Goal: Task Accomplishment & Management: Complete application form

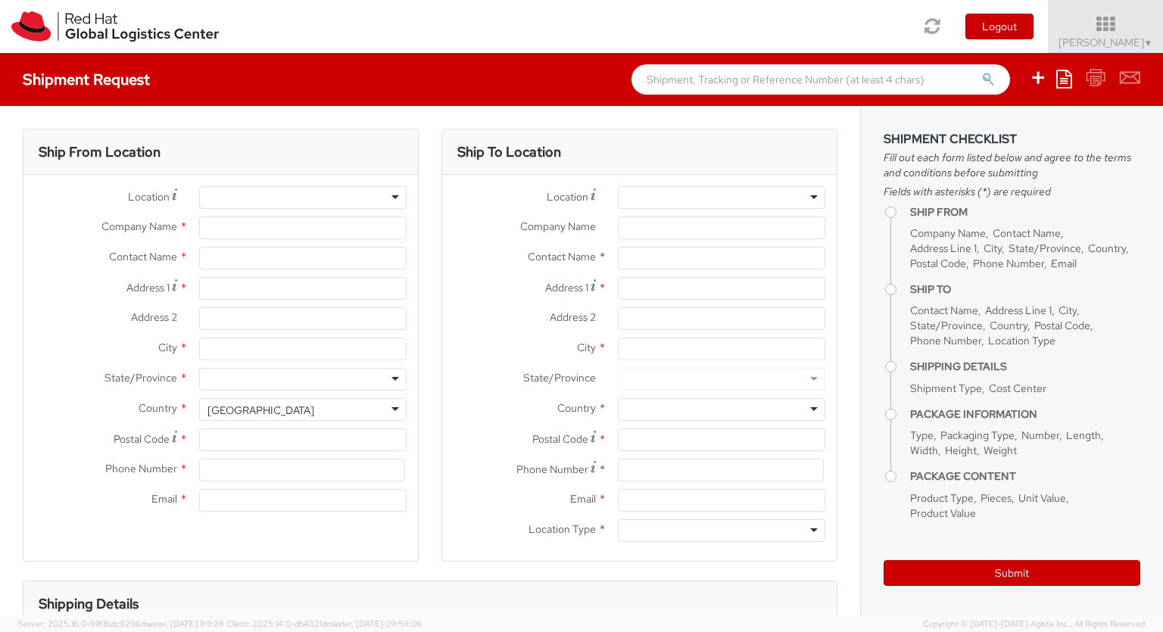
select select "850"
select select
type input "Red Hat Czech s.r.o."
type input "[PERSON_NAME]"
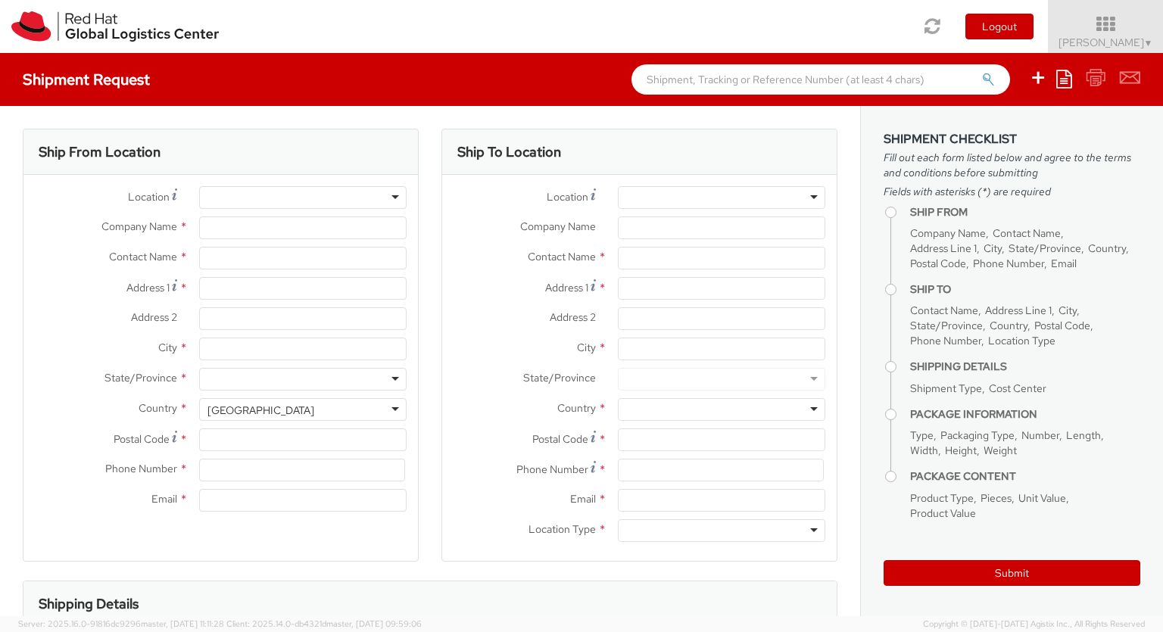
type input "Purkynova 647/111"
type input "[GEOGRAPHIC_DATA]"
type input "621 00"
type input "420 532 294 555"
type input "[EMAIL_ADDRESS][DOMAIN_NAME]"
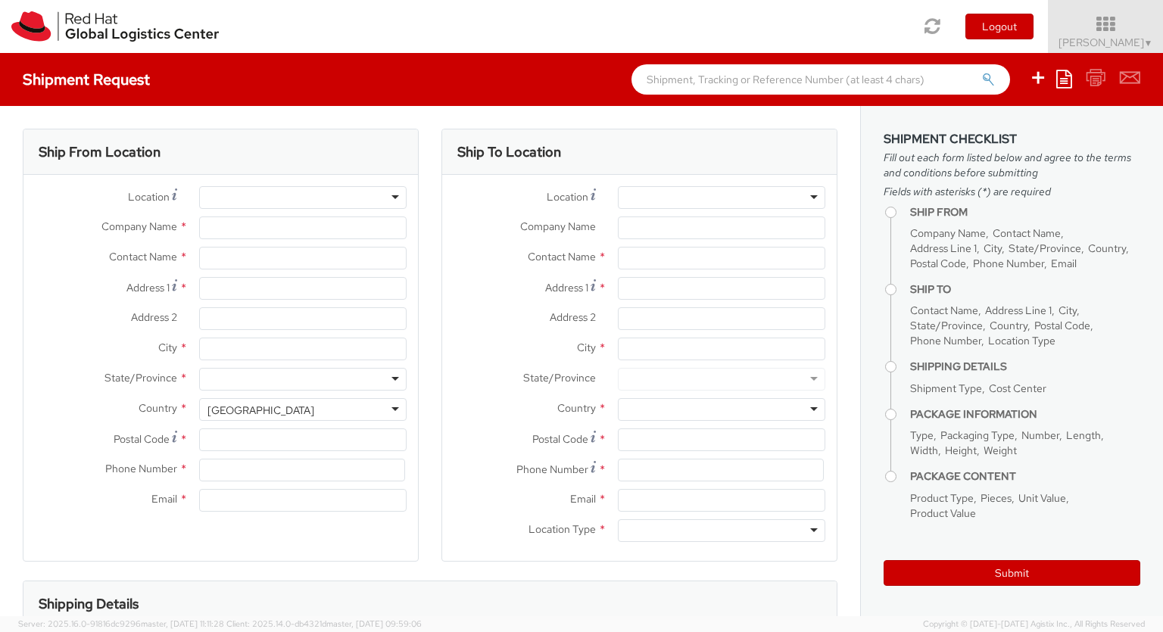
select select "CM"
select select "KGS"
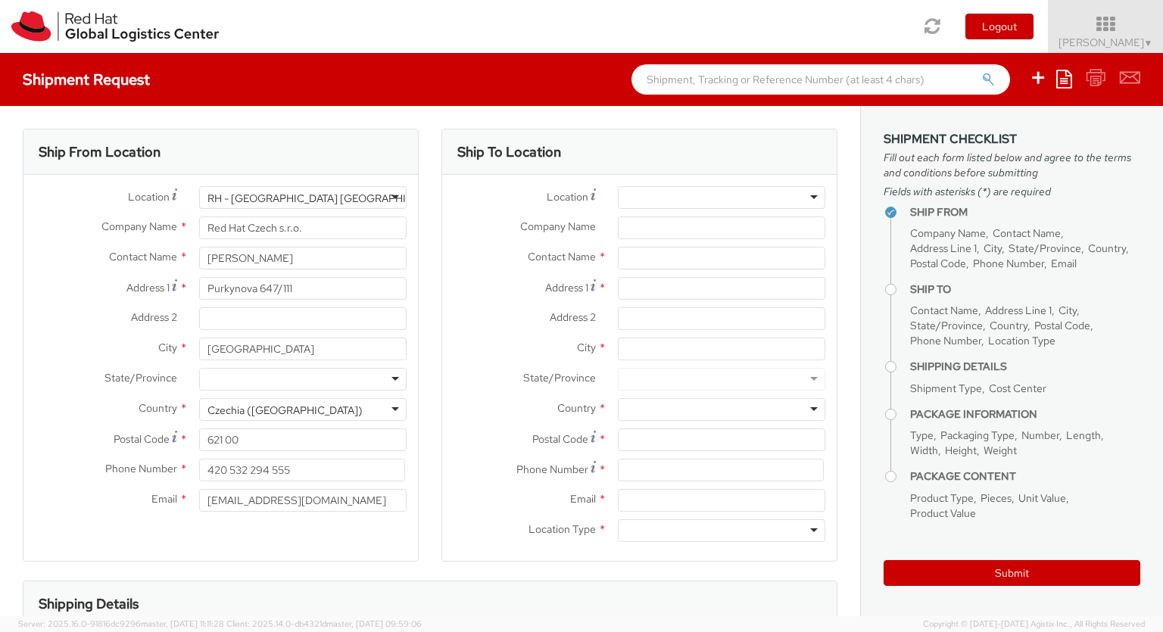
click at [303, 198] on div "RH - [GEOGRAPHIC_DATA] [GEOGRAPHIC_DATA] - B" at bounding box center [335, 198] width 255 height 15
type input "[PERSON_NAME] GalovicDanny [PERSON_NAME]"
type input "[EMAIL_ADDRESS]@[DOMAIN_NAME]"
type input "[PHONE_NUMBER]"
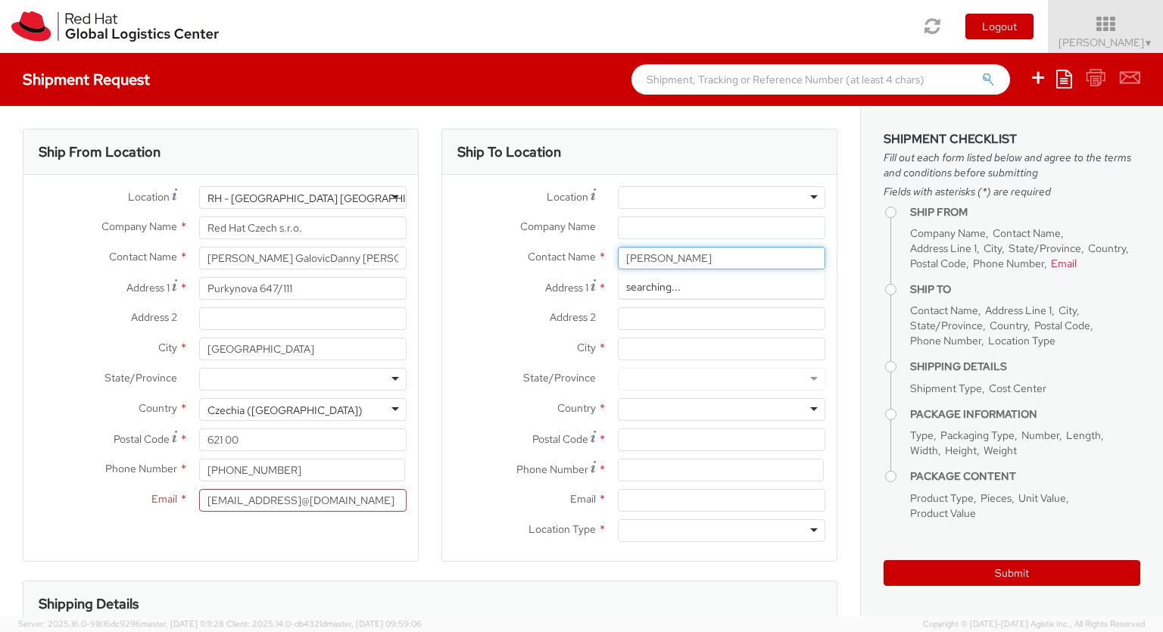
type input "[PERSON_NAME]"
type input "street 605"
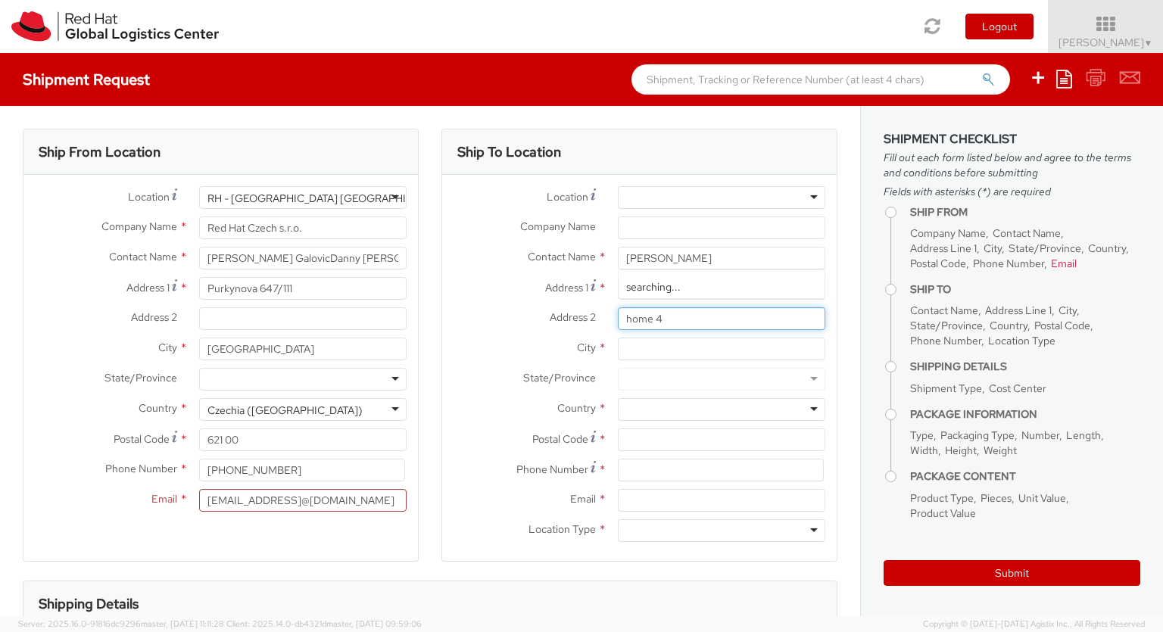
type input "home 4"
type input "[PERSON_NAME] an-Naseriyye"
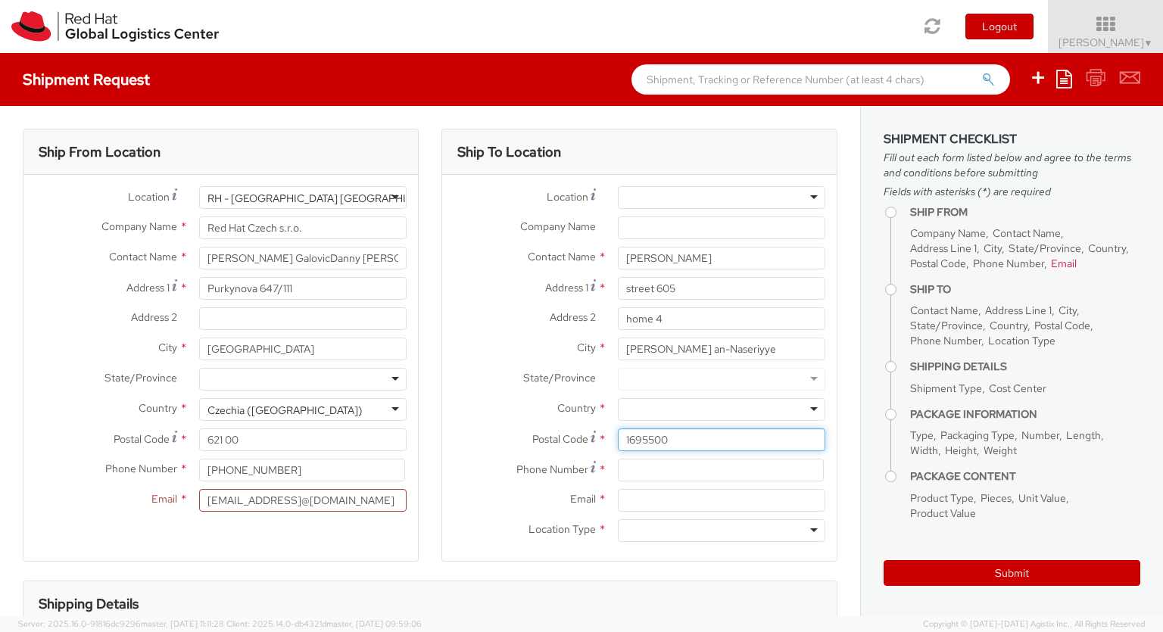
type input "1695500"
type input "[PHONE_NUMBER]"
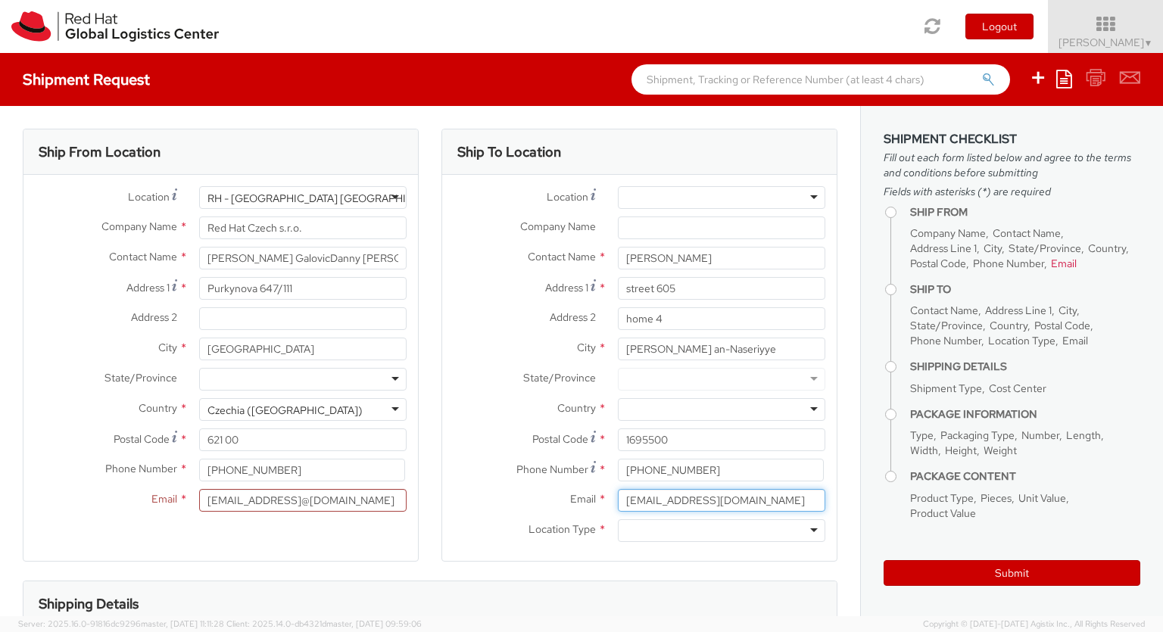
type input "[EMAIL_ADDRESS][DOMAIN_NAME]"
click at [722, 410] on div at bounding box center [722, 409] width 208 height 23
type input "Israel"
click at [722, 531] on div at bounding box center [722, 531] width 208 height 23
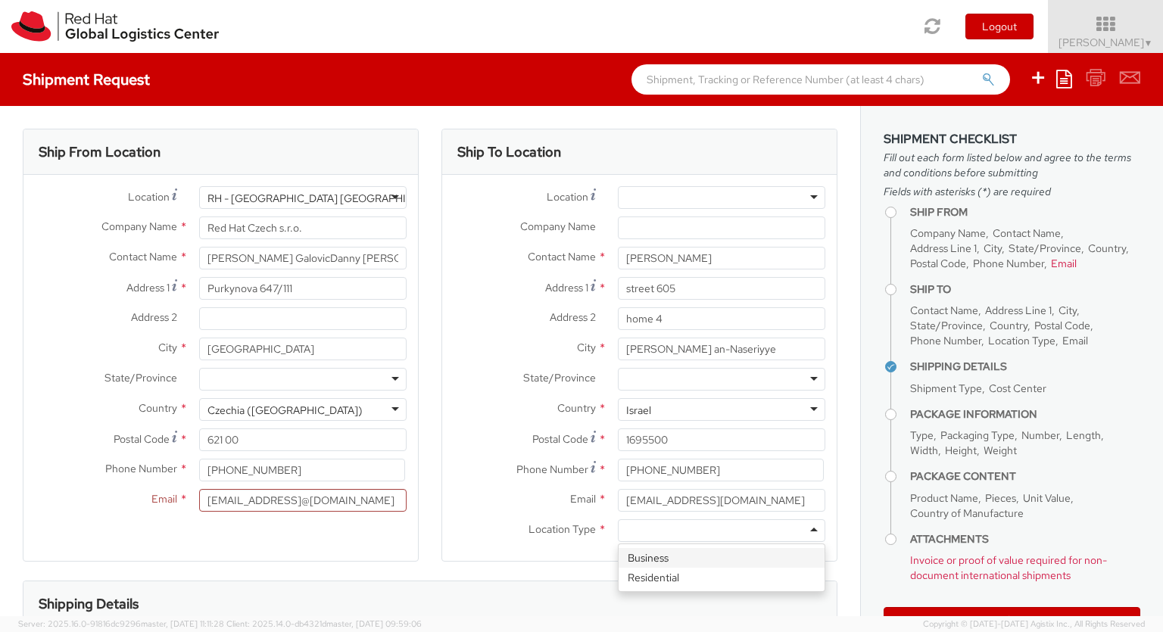
type input "r"
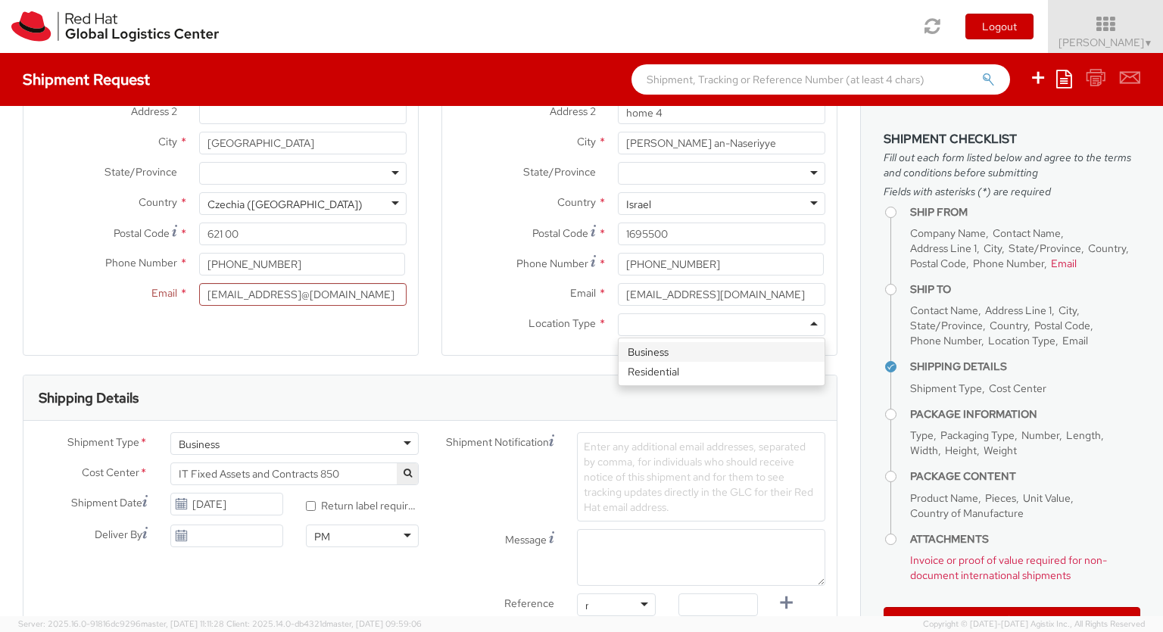
type input "ref"
type input "RPCI0078166"
type input "[EMAIL_ADDRESS][DOMAIN_NAME]"
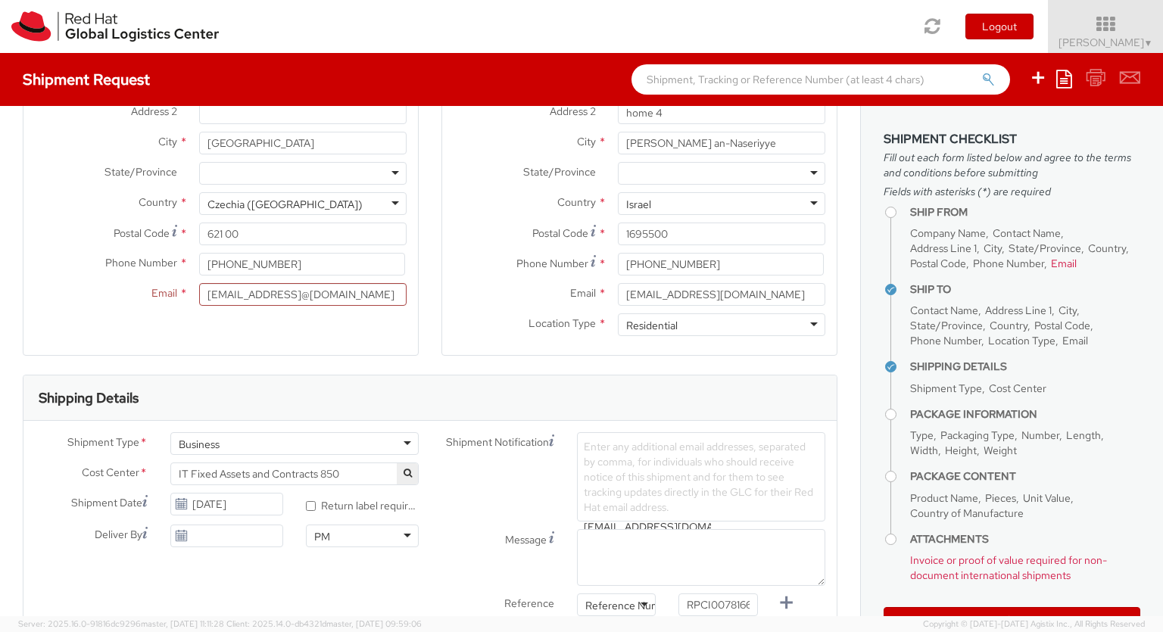
type input "[EMAIL_ADDRESS][DOMAIN_NAME]"
type input "lap"
select select "LAPTOP"
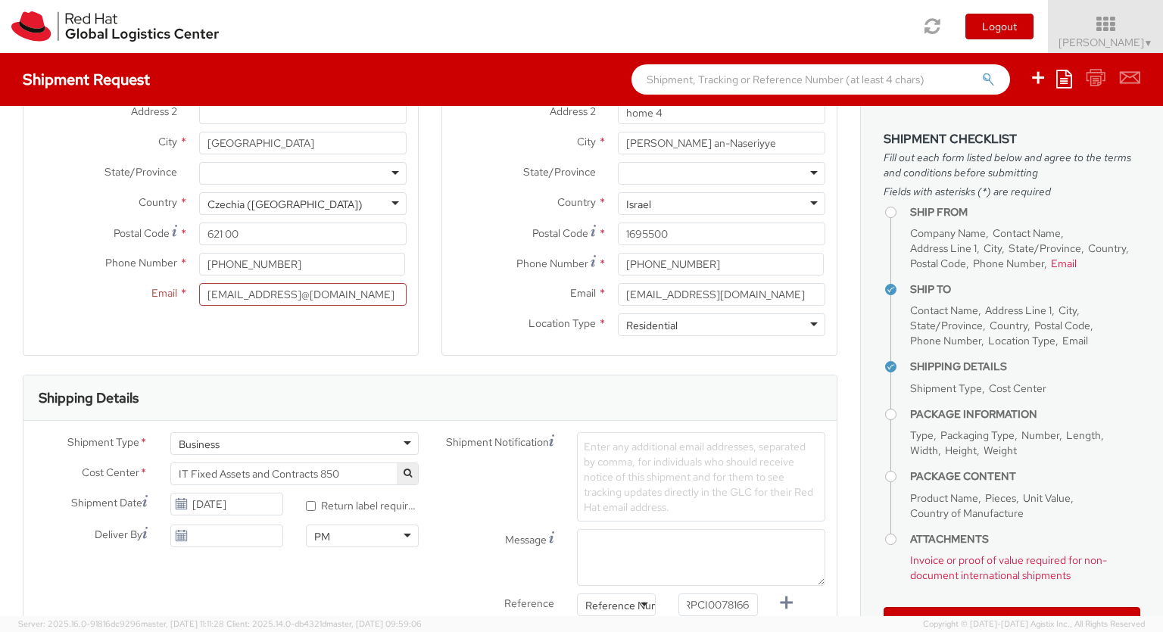
type input "your"
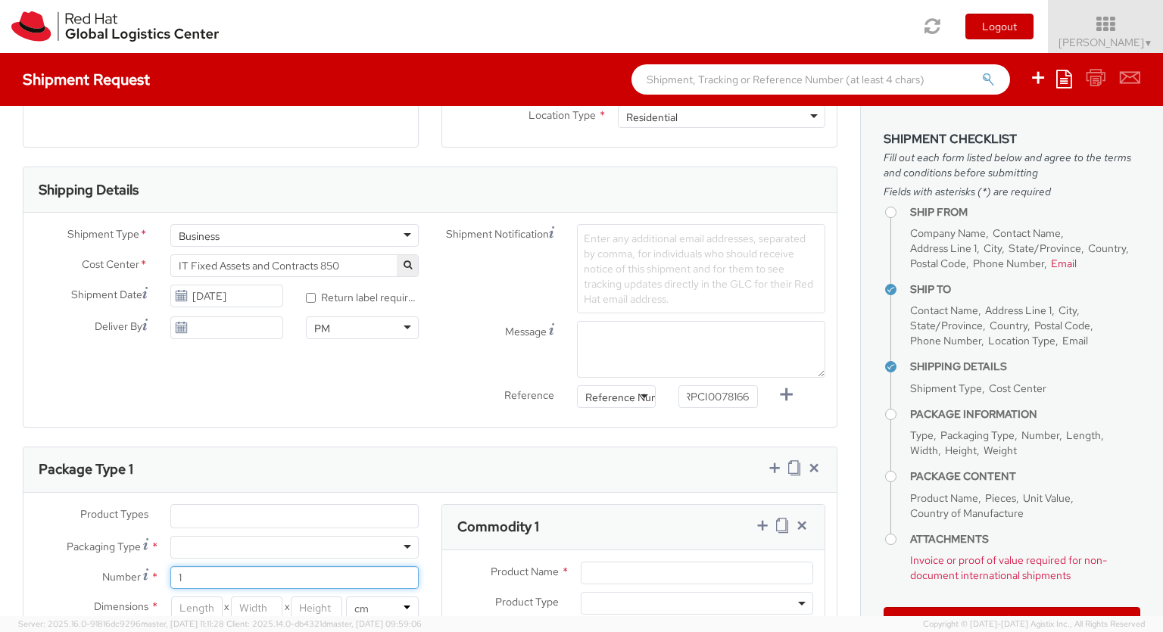
scroll to position [49, 0]
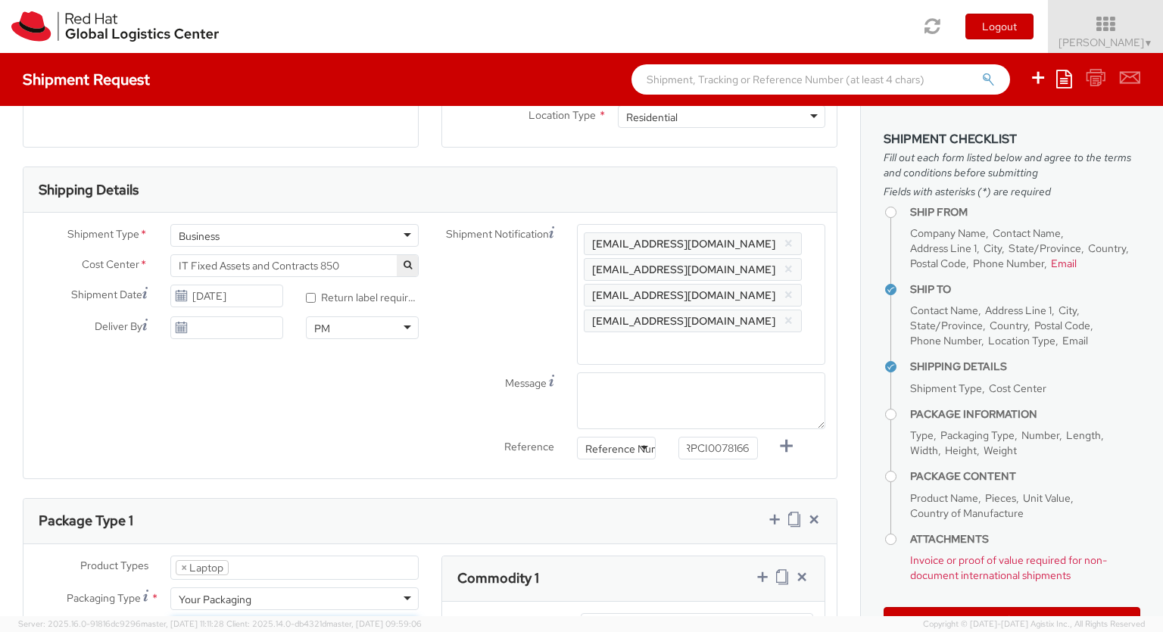
type input "1"
type input "60"
type input "40"
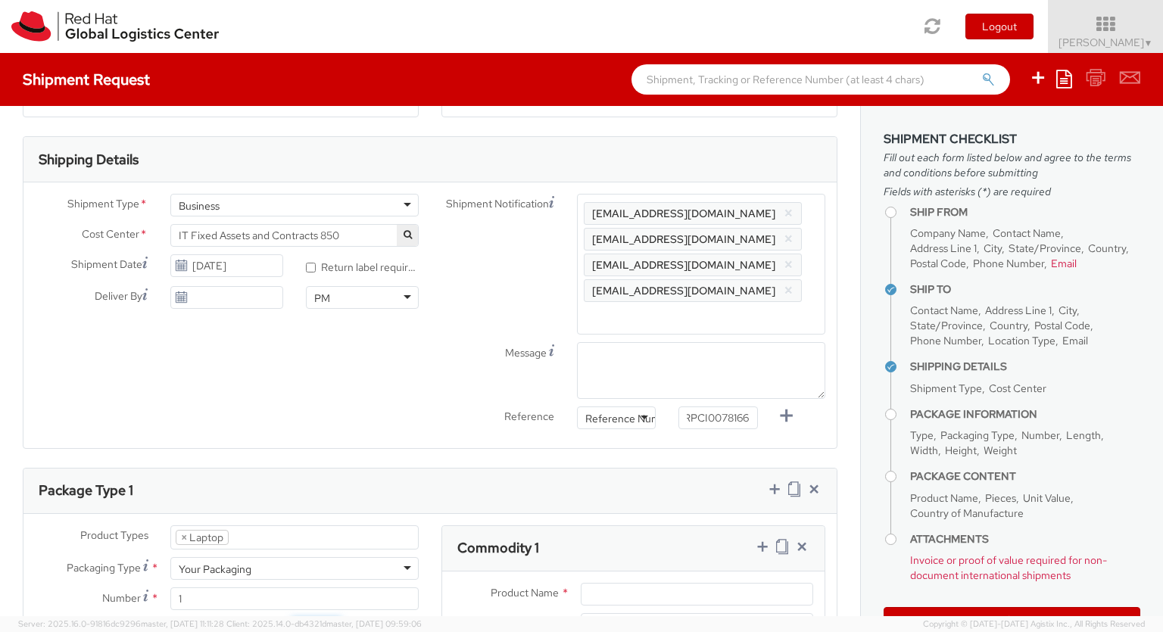
type input "20"
type input "5.5"
type input "Lenovo P Series"
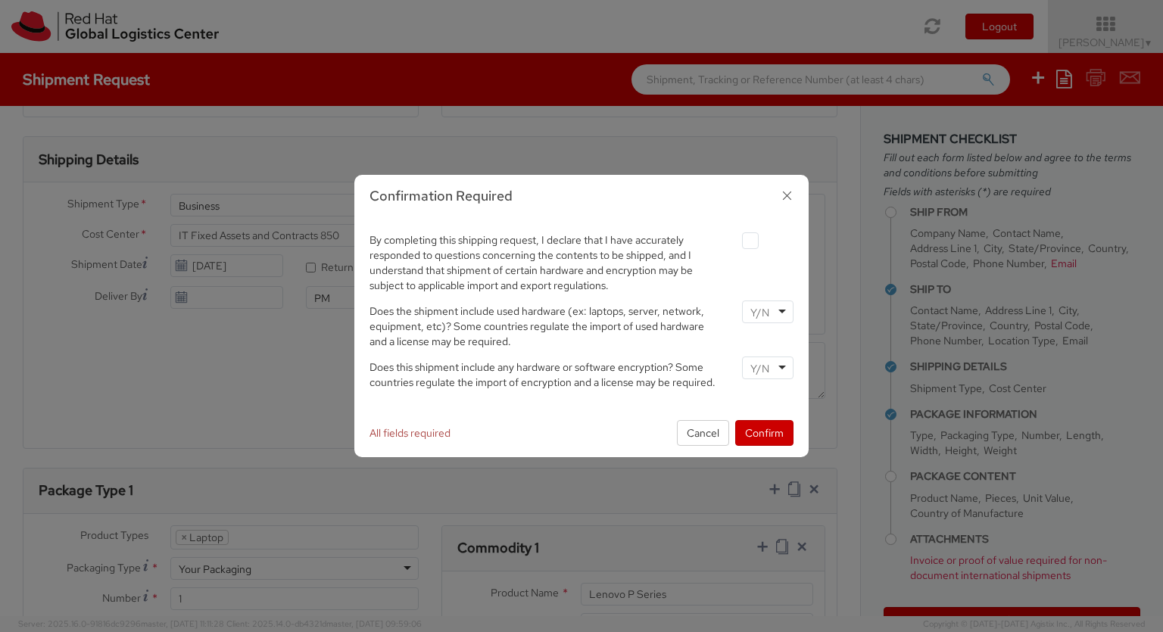
scroll to position [501, 0]
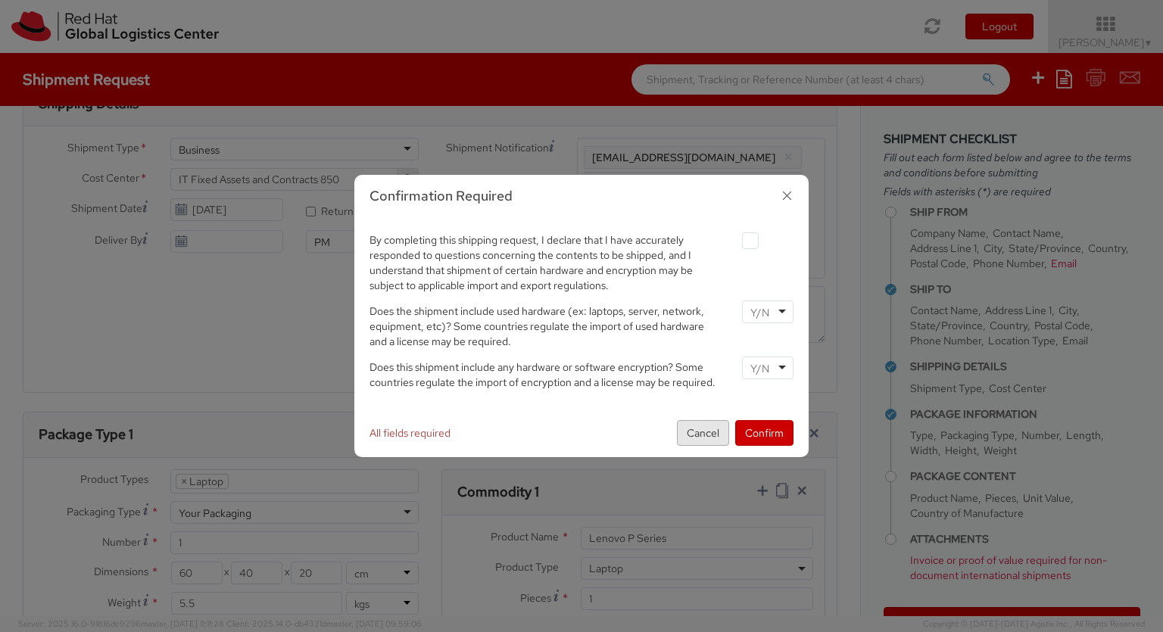
click at [710, 421] on button "Cancel" at bounding box center [703, 433] width 52 height 26
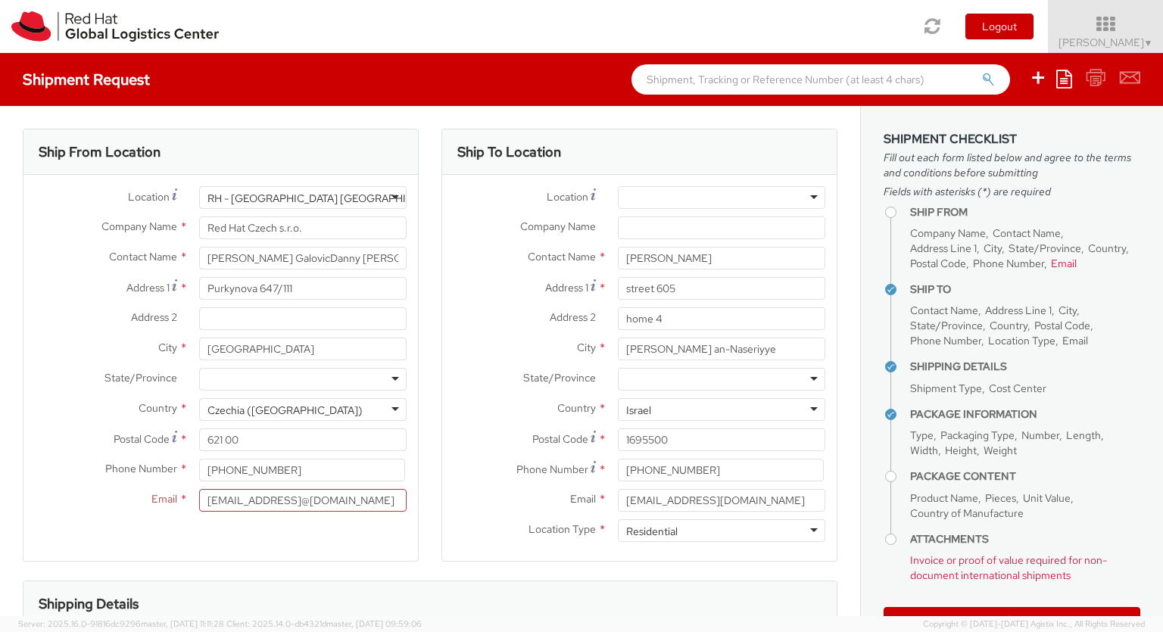
scroll to position [0, 0]
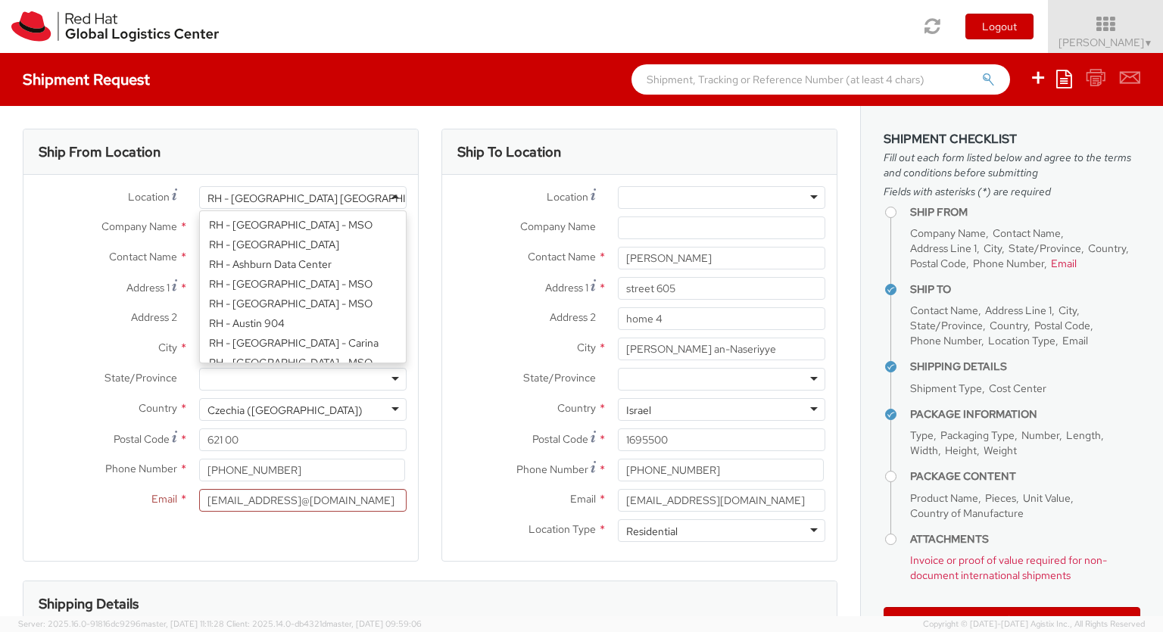
click at [328, 204] on div "RH - [GEOGRAPHIC_DATA] [GEOGRAPHIC_DATA] - B" at bounding box center [335, 198] width 255 height 15
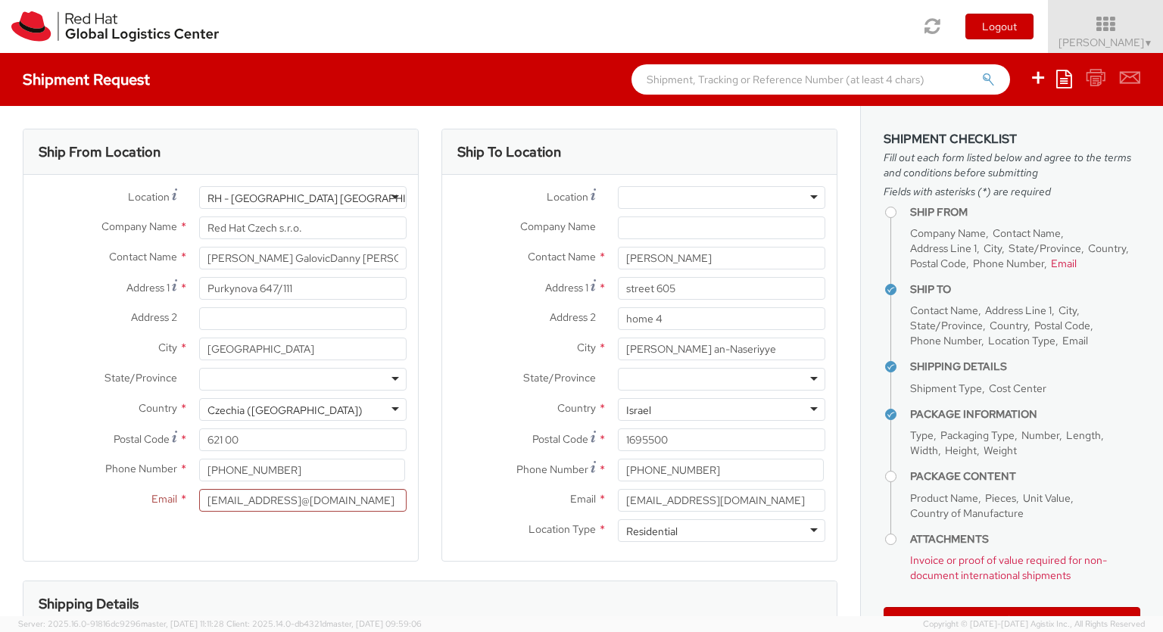
click at [376, 195] on div "RH - [GEOGRAPHIC_DATA] [GEOGRAPHIC_DATA] - B" at bounding box center [303, 197] width 208 height 23
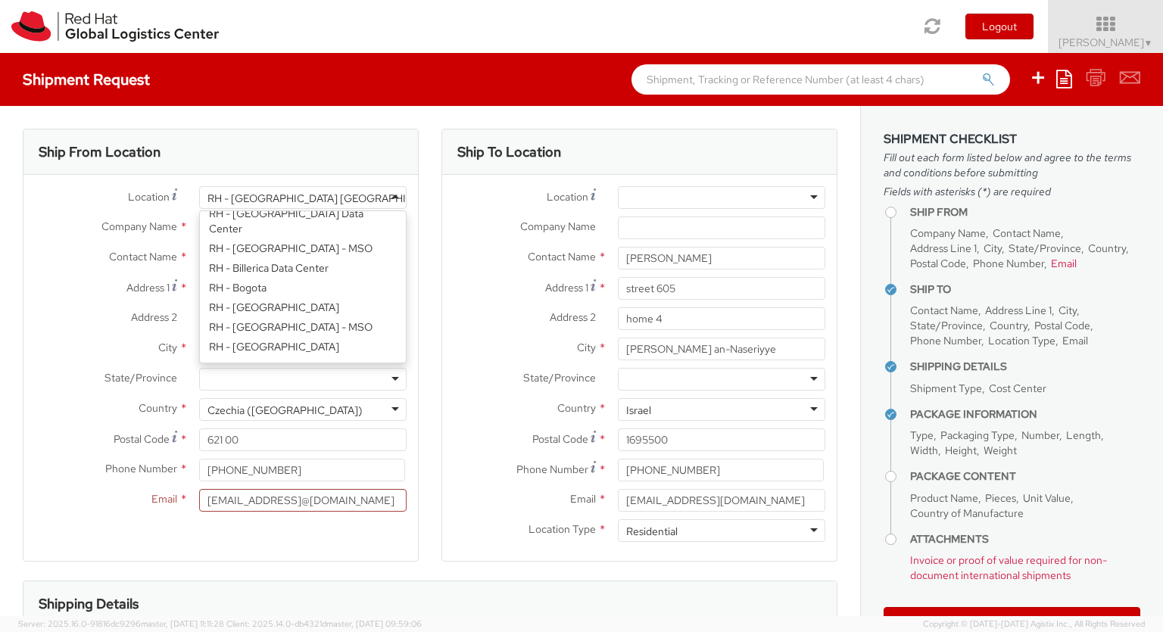
click at [385, 199] on div "RH - [GEOGRAPHIC_DATA] [GEOGRAPHIC_DATA] - B" at bounding box center [303, 197] width 208 height 23
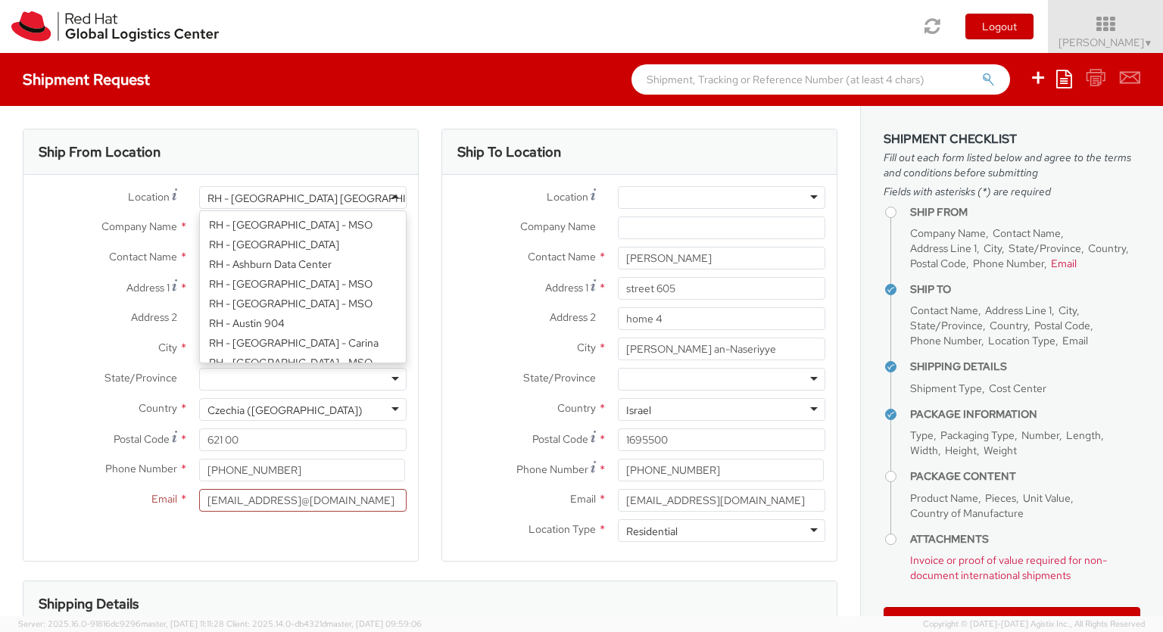
click at [386, 198] on div "RH - [GEOGRAPHIC_DATA] [GEOGRAPHIC_DATA] - B" at bounding box center [303, 197] width 208 height 23
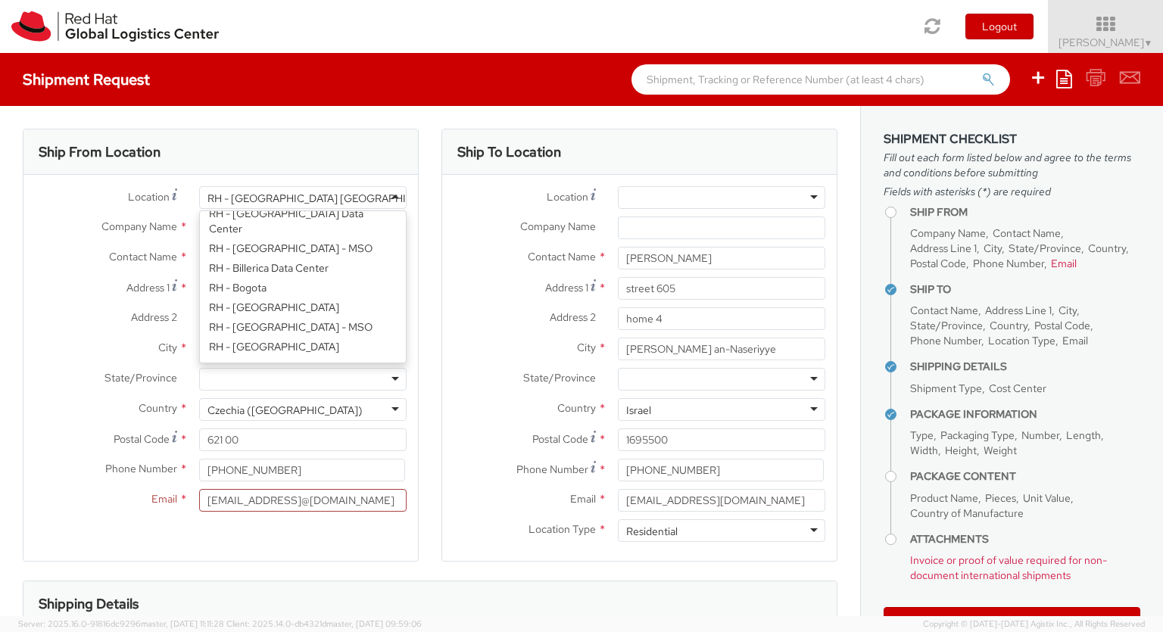
click at [386, 195] on div "RH - [GEOGRAPHIC_DATA] [GEOGRAPHIC_DATA] - B" at bounding box center [303, 197] width 208 height 23
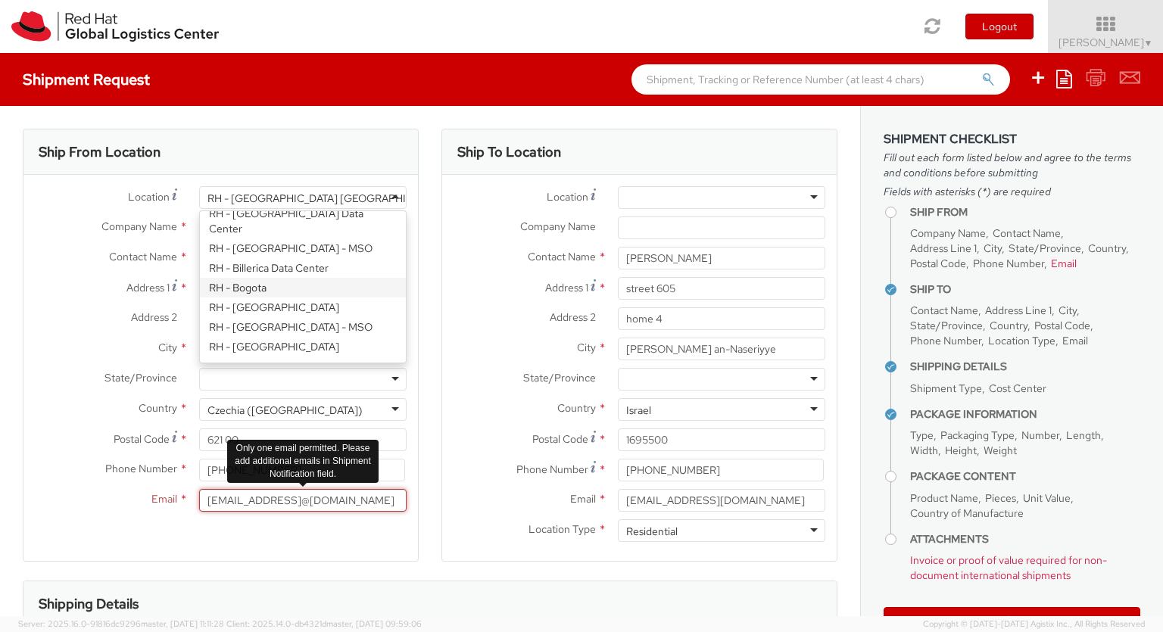
click at [337, 491] on input "[EMAIL_ADDRESS]@[DOMAIN_NAME]" at bounding box center [303, 500] width 208 height 23
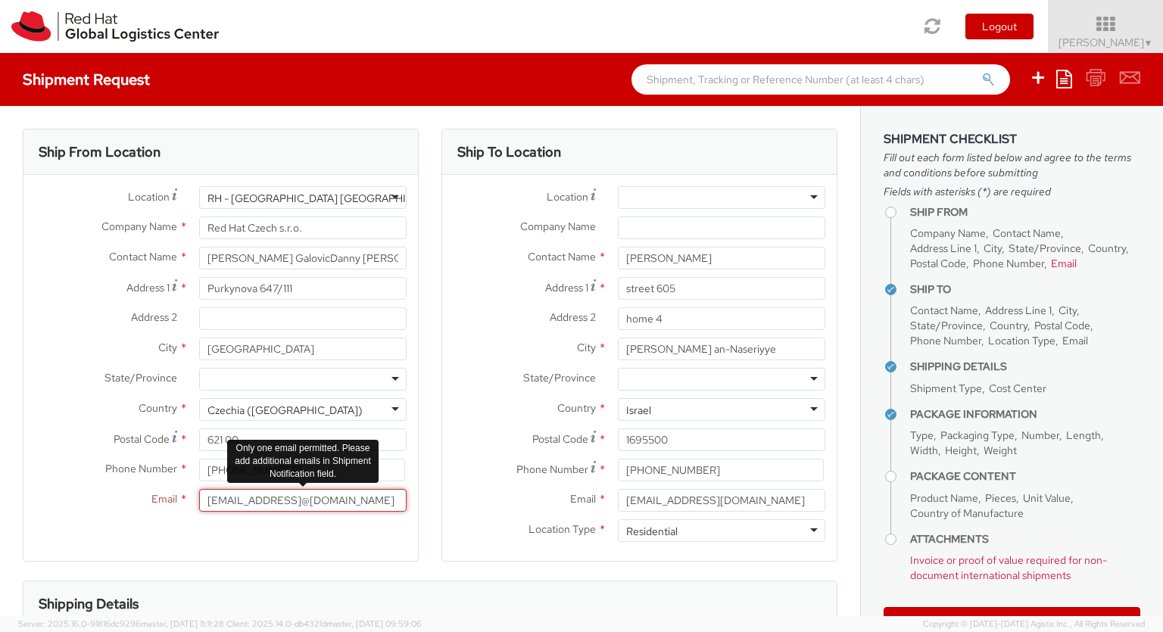
click at [337, 491] on input "[EMAIL_ADDRESS]@[DOMAIN_NAME]" at bounding box center [303, 500] width 208 height 23
click at [348, 507] on input "[EMAIL_ADDRESS]@[DOMAIN_NAME]" at bounding box center [303, 500] width 208 height 23
drag, startPoint x: 348, startPoint y: 507, endPoint x: 432, endPoint y: 521, distance: 86.0
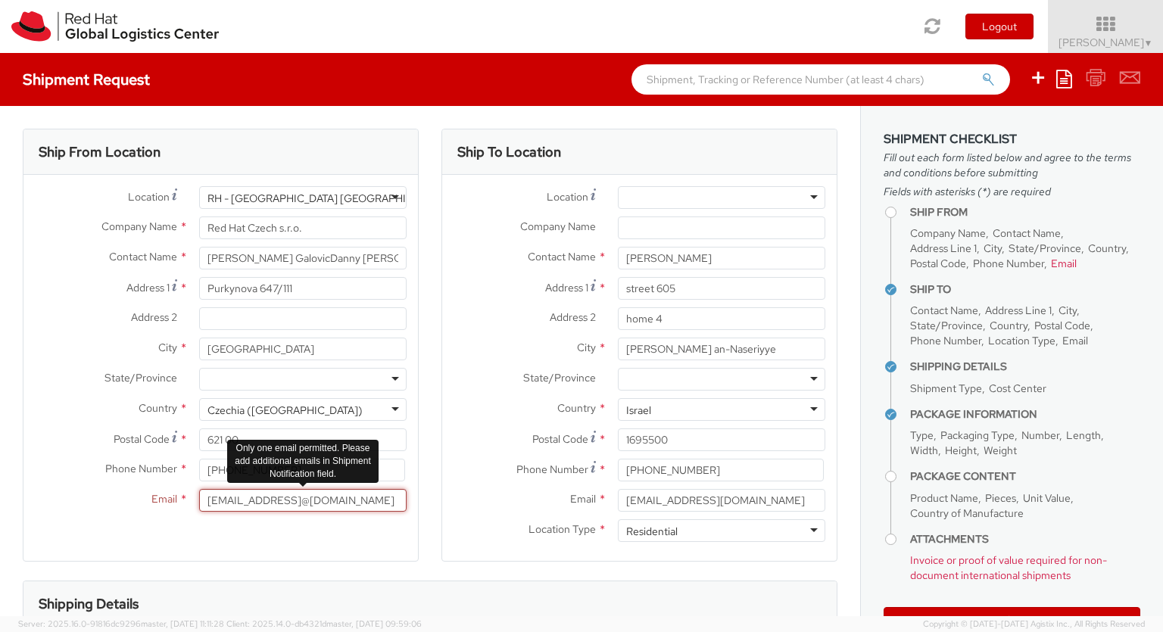
click at [407, 512] on input "[EMAIL_ADDRESS]@[DOMAIN_NAME]" at bounding box center [303, 500] width 208 height 23
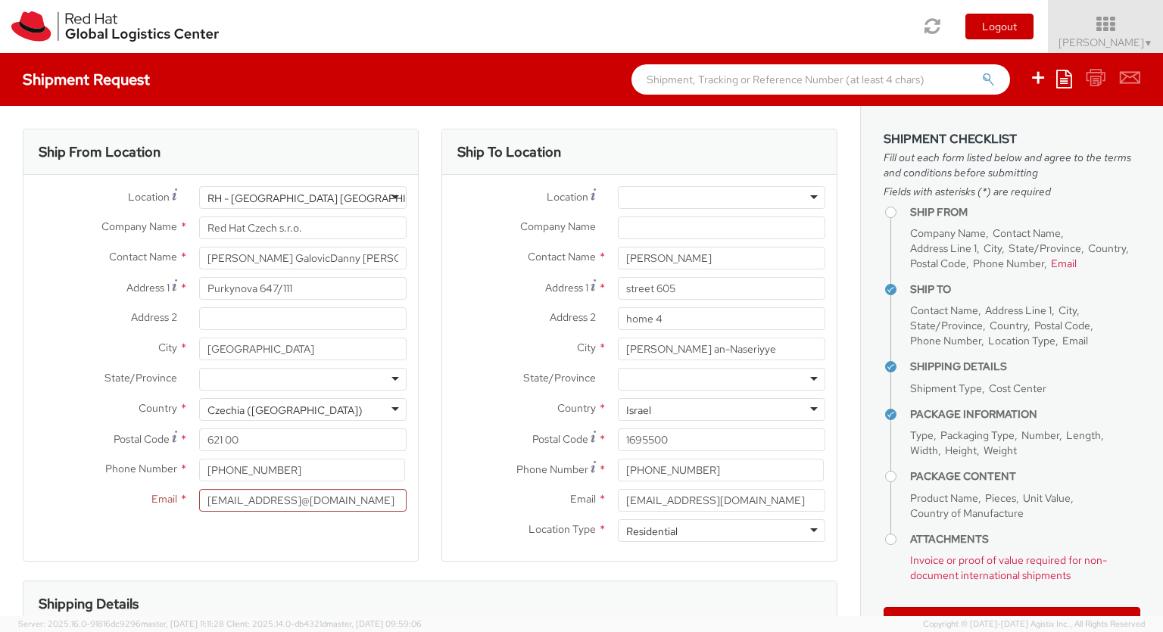
click at [308, 542] on div "Ship From Location Location * [GEOGRAPHIC_DATA] - [GEOGRAPHIC_DATA] [GEOGRAPHIC…" at bounding box center [221, 345] width 396 height 433
drag, startPoint x: 373, startPoint y: 267, endPoint x: 268, endPoint y: 237, distance: 108.8
click at [287, 253] on input "[PERSON_NAME] GalovicDanny [PERSON_NAME]" at bounding box center [303, 258] width 208 height 23
drag, startPoint x: 314, startPoint y: 467, endPoint x: 30, endPoint y: 419, distance: 287.3
click at [199, 459] on input "[PHONE_NUMBER]" at bounding box center [302, 470] width 206 height 23
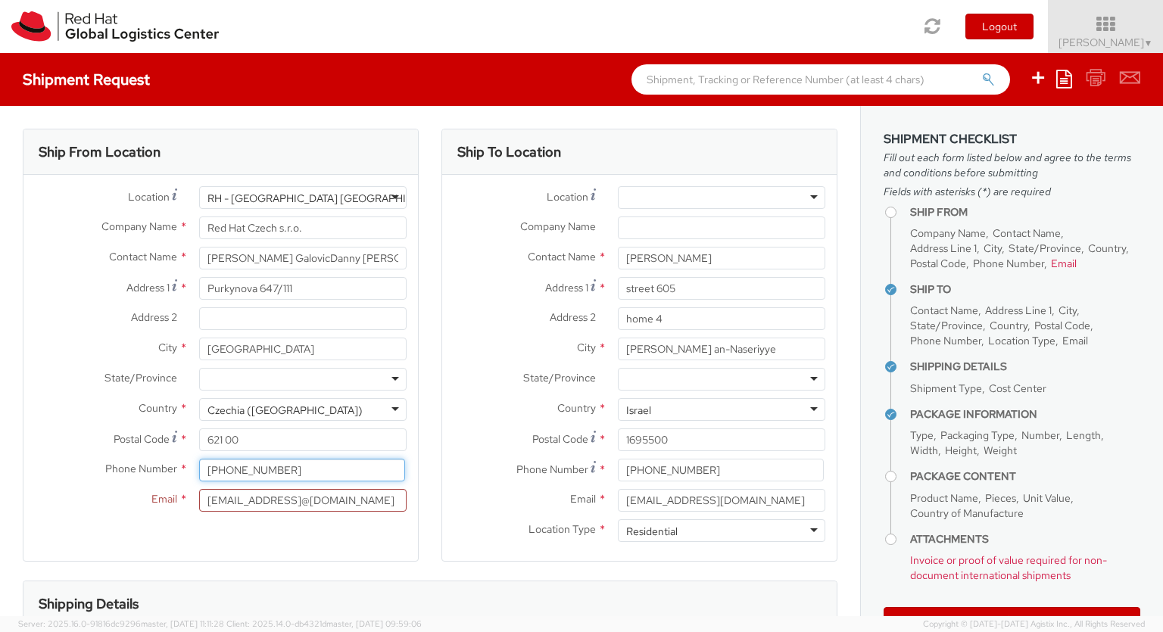
click at [332, 470] on input "[PHONE_NUMBER]" at bounding box center [302, 470] width 206 height 23
drag, startPoint x: 332, startPoint y: 470, endPoint x: 31, endPoint y: 470, distance: 300.7
click at [199, 470] on input "[PHONE_NUMBER]" at bounding box center [302, 470] width 206 height 23
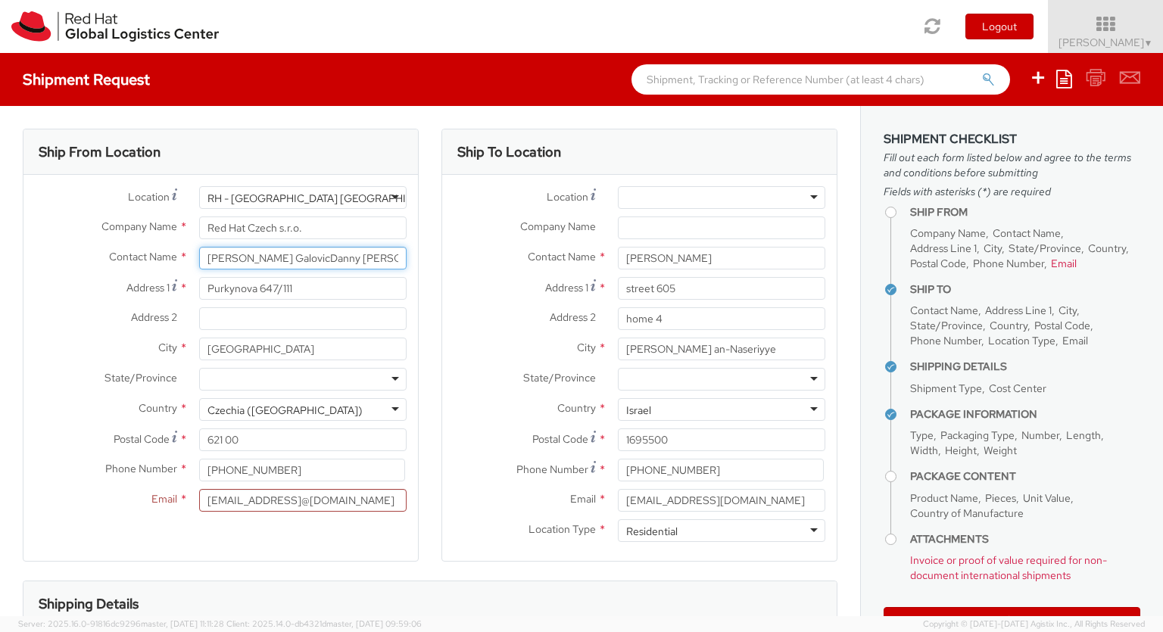
drag, startPoint x: 372, startPoint y: 262, endPoint x: 285, endPoint y: 261, distance: 87.1
click at [285, 261] on input "[PERSON_NAME] GalovicDanny [PERSON_NAME]" at bounding box center [303, 258] width 208 height 23
click at [367, 258] on input "[PERSON_NAME] GalovicDanny [PERSON_NAME]" at bounding box center [303, 258] width 208 height 23
drag, startPoint x: 376, startPoint y: 255, endPoint x: 287, endPoint y: 262, distance: 88.9
click at [287, 262] on input "[PERSON_NAME] GalovicDanny [PERSON_NAME]" at bounding box center [303, 258] width 208 height 23
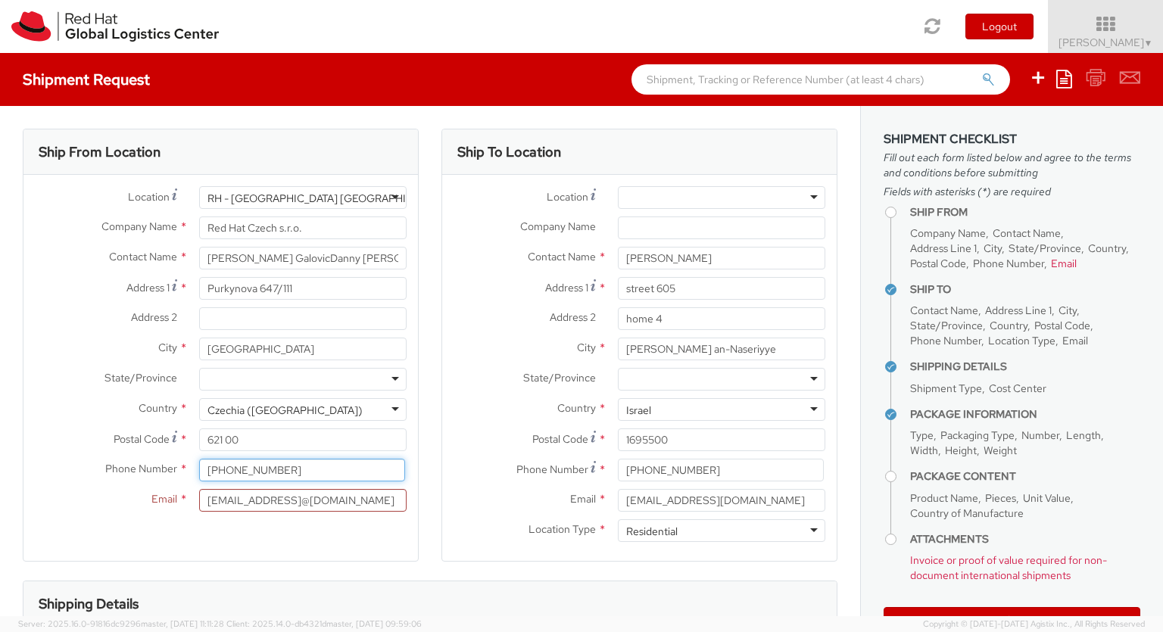
drag, startPoint x: 342, startPoint y: 472, endPoint x: 0, endPoint y: 201, distance: 436.3
click at [199, 459] on input "[PHONE_NUMBER]" at bounding box center [302, 470] width 206 height 23
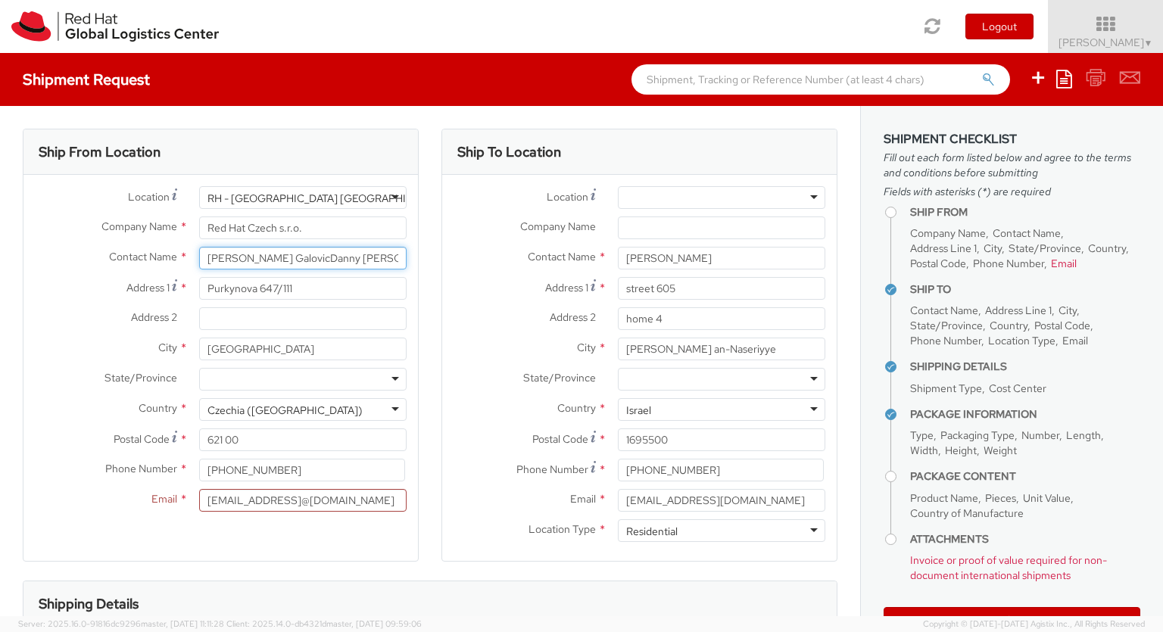
drag, startPoint x: 373, startPoint y: 255, endPoint x: 282, endPoint y: 252, distance: 90.9
click at [282, 252] on input "[PERSON_NAME] GalovicDanny [PERSON_NAME]" at bounding box center [303, 258] width 208 height 23
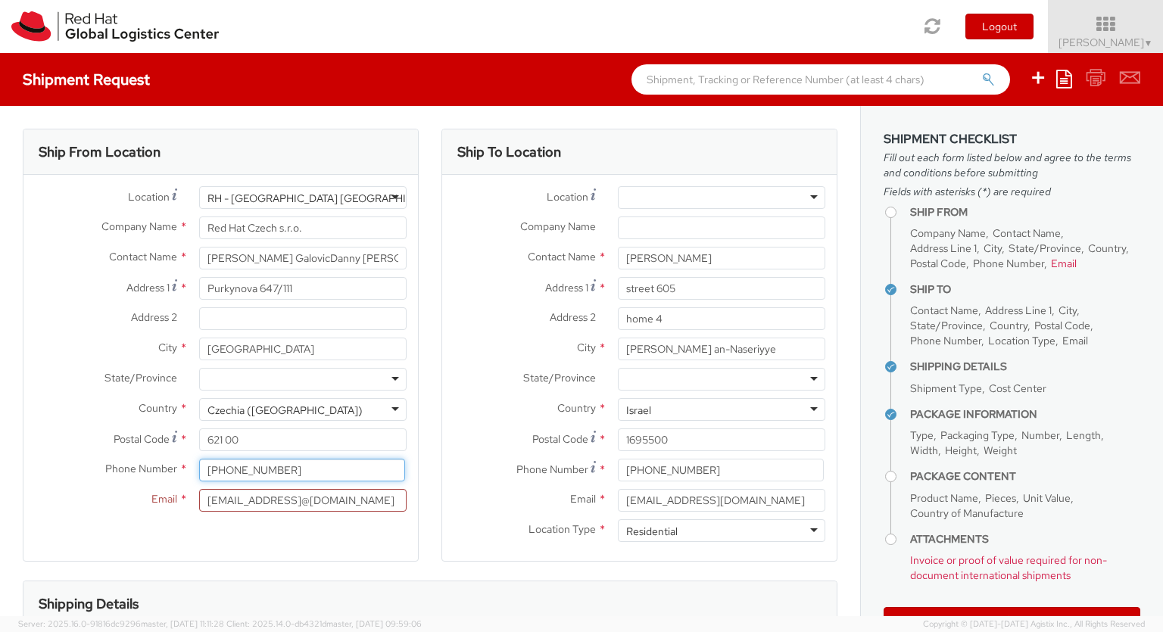
drag, startPoint x: 341, startPoint y: 464, endPoint x: 0, endPoint y: 359, distance: 356.7
click at [199, 459] on input "[PHONE_NUMBER]" at bounding box center [302, 470] width 206 height 23
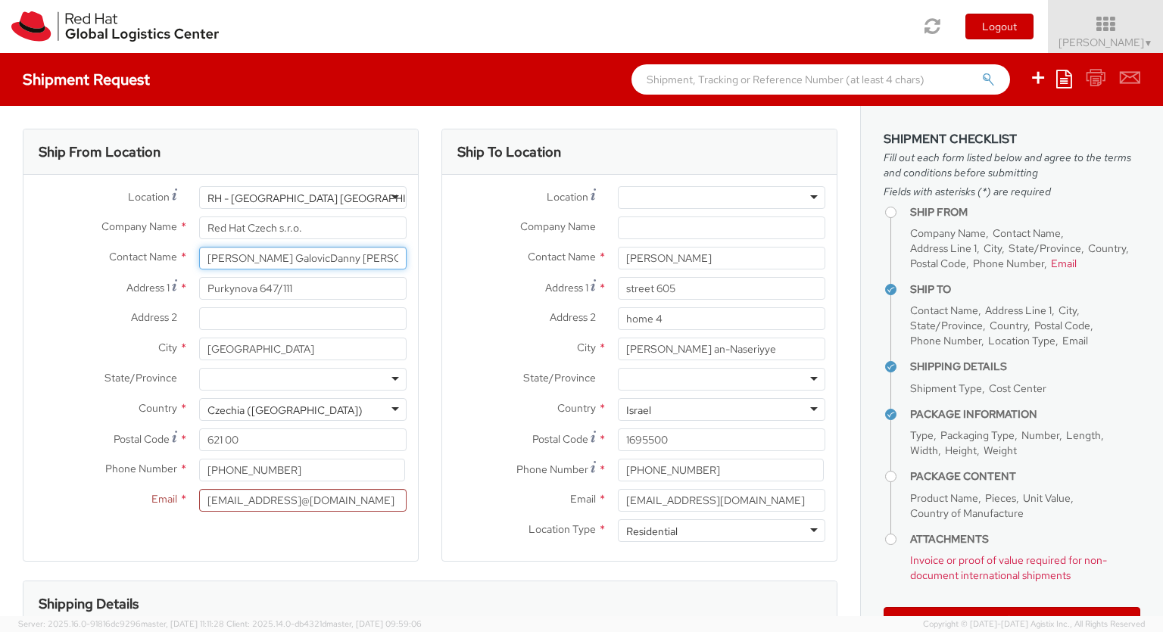
drag, startPoint x: 360, startPoint y: 258, endPoint x: 283, endPoint y: 261, distance: 76.6
click at [283, 261] on input "[PERSON_NAME] GalovicDanny [PERSON_NAME]" at bounding box center [303, 258] width 208 height 23
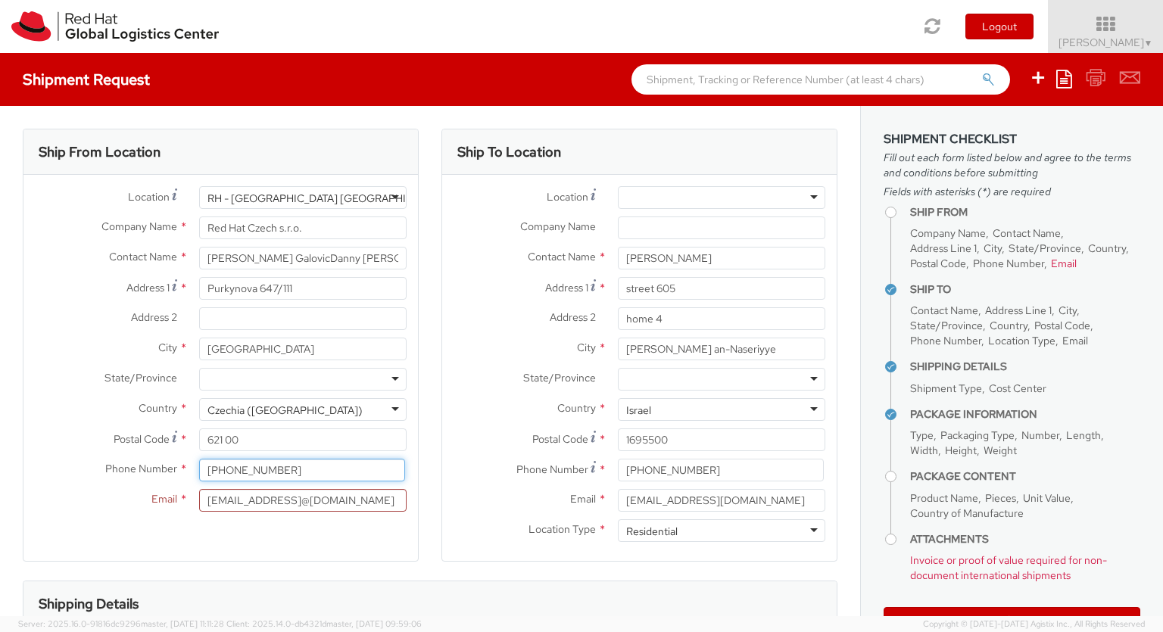
drag, startPoint x: 323, startPoint y: 462, endPoint x: 307, endPoint y: 472, distance: 19.4
click at [323, 463] on input "[PHONE_NUMBER]" at bounding box center [302, 470] width 206 height 23
drag, startPoint x: 142, startPoint y: 432, endPoint x: 33, endPoint y: 332, distance: 149.0
click at [199, 459] on input "[PHONE_NUMBER]" at bounding box center [302, 470] width 206 height 23
